Goal: Task Accomplishment & Management: Use online tool/utility

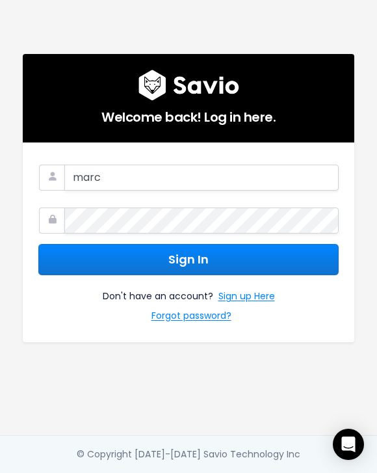
type input "[PERSON_NAME][EMAIL_ADDRESS][PERSON_NAME][DOMAIN_NAME]"
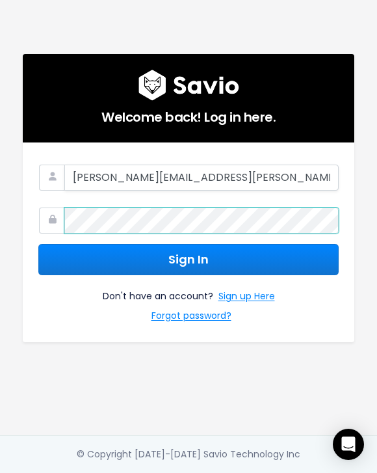
click at [38, 244] on button "Sign In" at bounding box center [188, 260] width 301 height 32
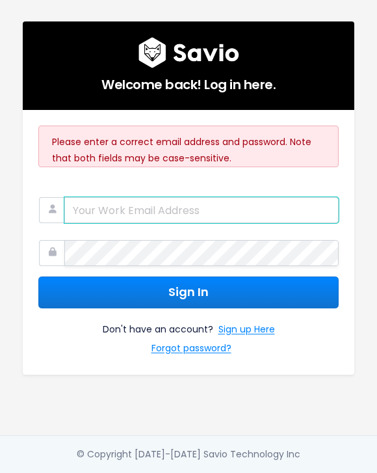
click at [201, 208] on input "email" at bounding box center [201, 210] width 275 height 26
type input "[PERSON_NAME][EMAIL_ADDRESS][PERSON_NAME][DOMAIN_NAME]"
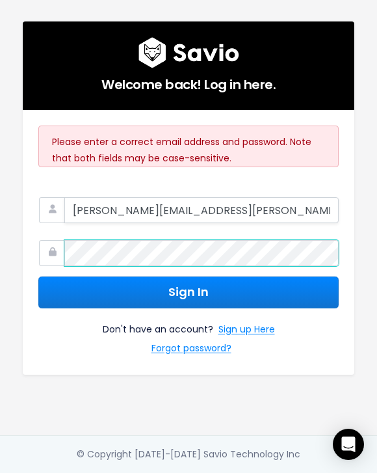
click at [38, 276] on button "Sign In" at bounding box center [188, 292] width 301 height 32
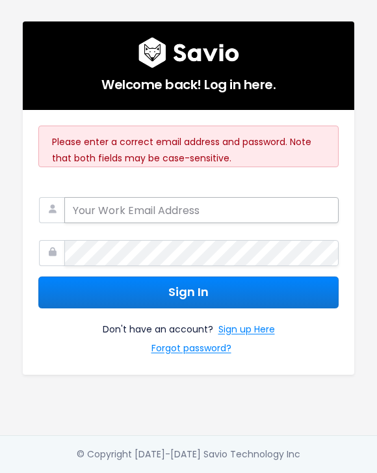
click at [187, 211] on input "email" at bounding box center [201, 210] width 275 height 26
type input "[PERSON_NAME][EMAIL_ADDRESS][PERSON_NAME][DOMAIN_NAME]"
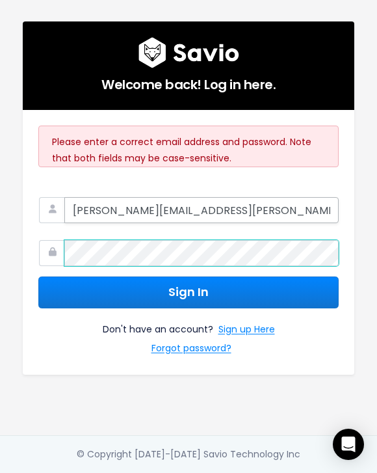
click at [38, 276] on button "Sign In" at bounding box center [188, 292] width 301 height 32
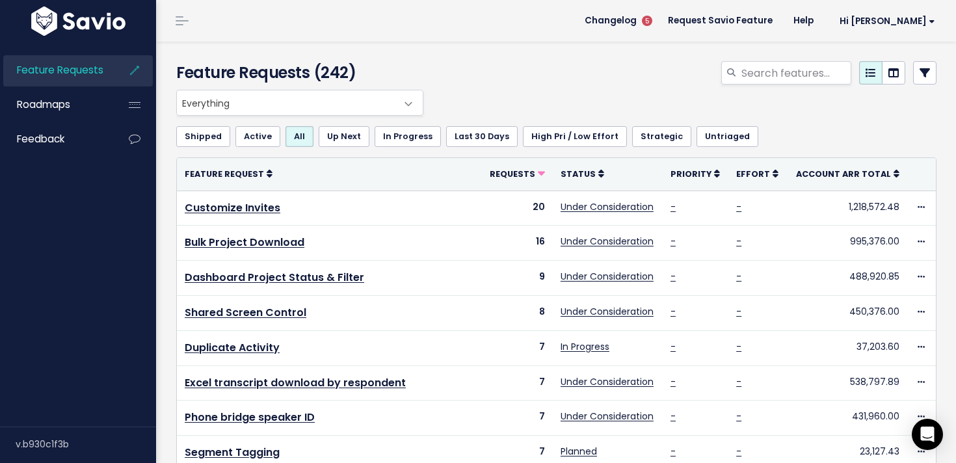
click at [406, 102] on span at bounding box center [409, 104] width 26 height 26
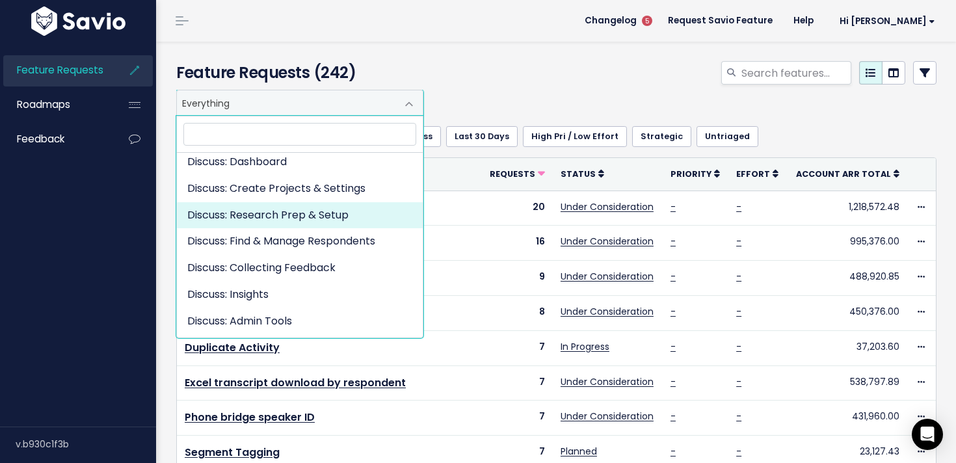
scroll to position [288, 0]
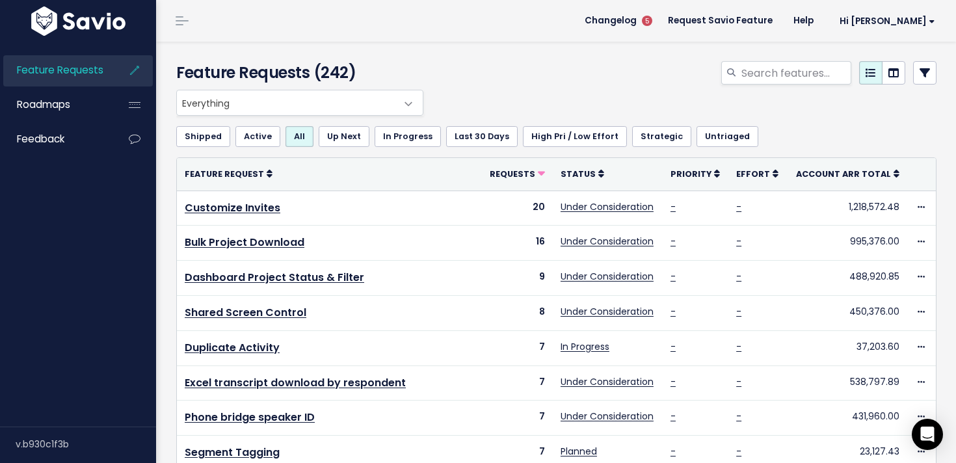
click at [620, 78] on div at bounding box center [687, 75] width 520 height 29
click at [770, 75] on input "search" at bounding box center [795, 72] width 111 height 23
type input "mastercard"
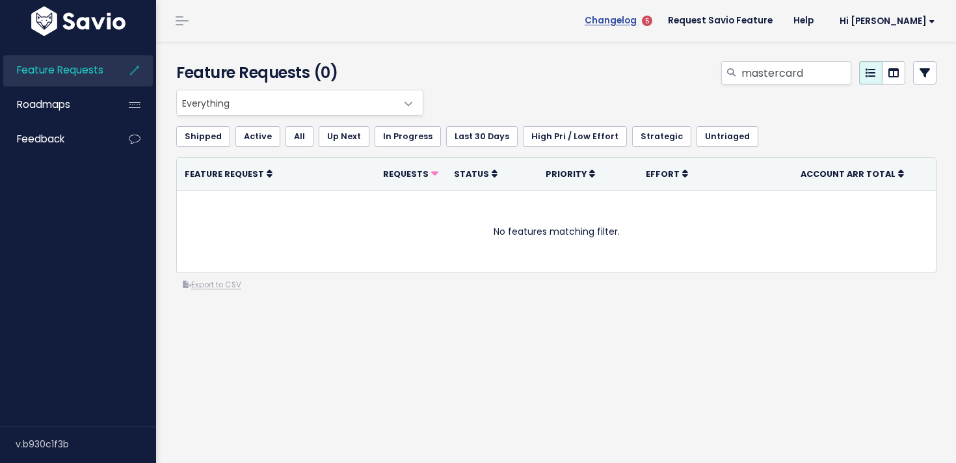
click at [637, 18] on span "Changelog" at bounding box center [611, 20] width 52 height 9
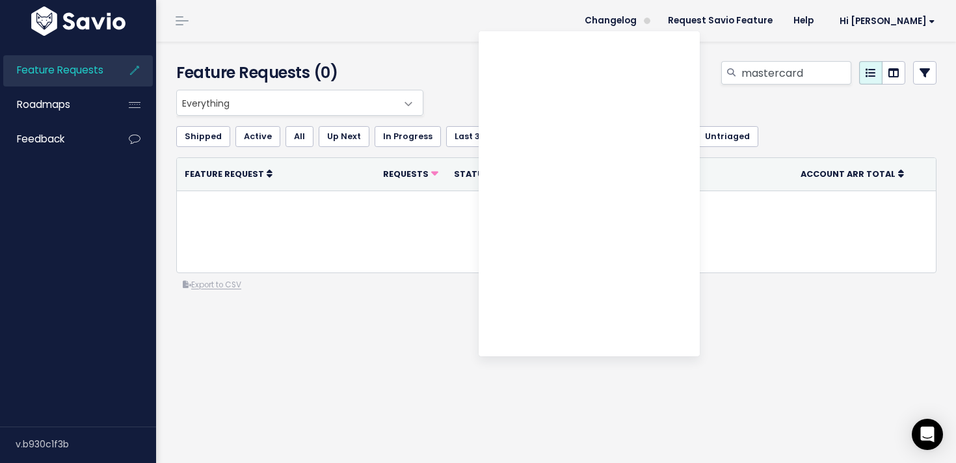
click at [513, 5] on header "Changelog Request Savio Feature Help Hi [PERSON_NAME] My Settings Logout" at bounding box center [556, 21] width 800 height 42
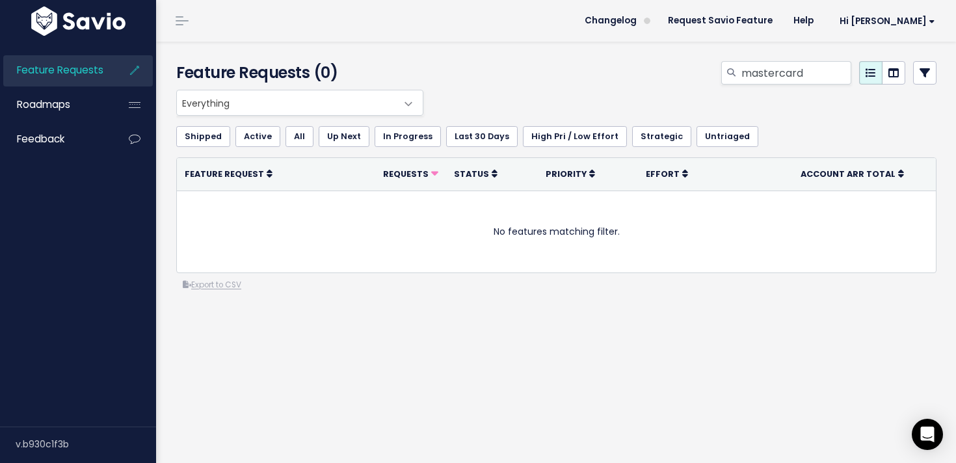
click at [569, 47] on div "Feature Requests (0) mastercard" at bounding box center [554, 66] width 796 height 48
click at [271, 94] on span "Everything" at bounding box center [287, 102] width 220 height 25
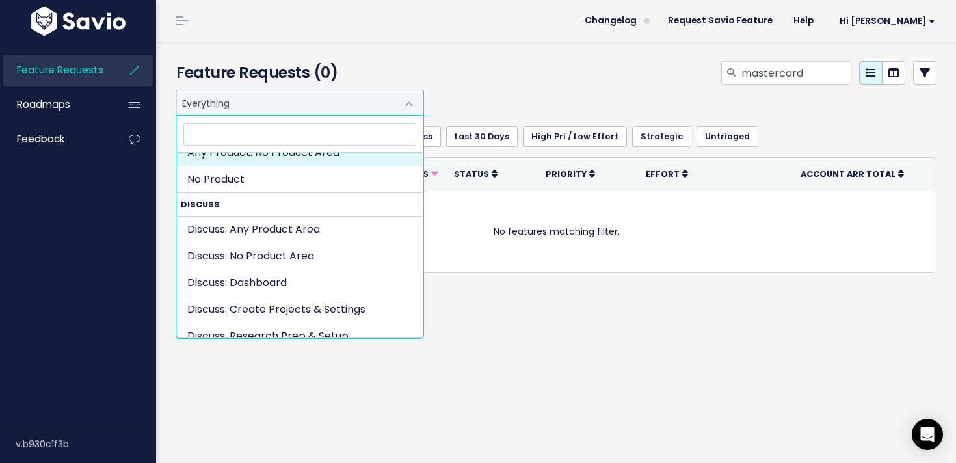
scroll to position [288, 0]
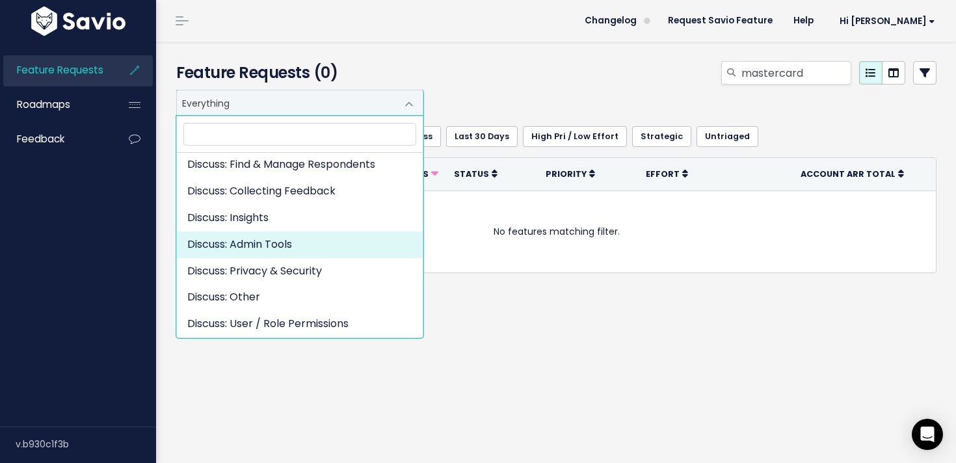
click at [606, 338] on div "Everything Any Product: Any Product Area Any Product: No Product Area No Produc…" at bounding box center [557, 243] width 780 height 306
